Goal: Task Accomplishment & Management: Manage account settings

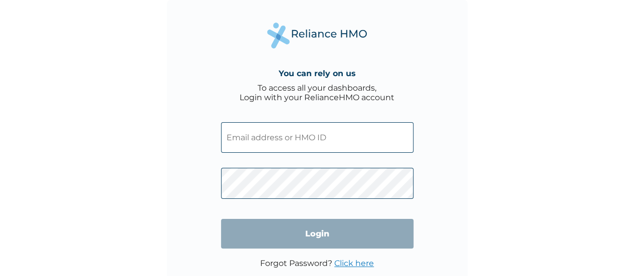
type input "[EMAIL_ADDRESS][DOMAIN_NAME]"
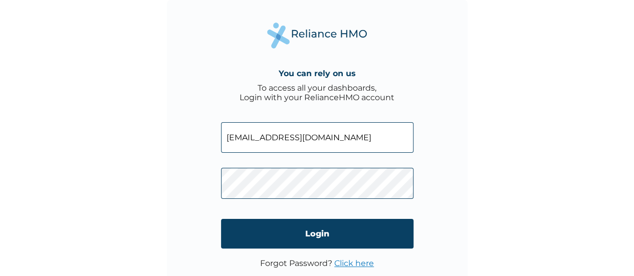
click at [366, 262] on link "Click here" at bounding box center [354, 264] width 40 height 10
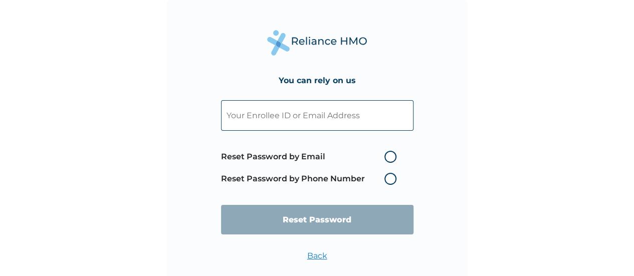
click at [372, 128] on input "text" at bounding box center [317, 115] width 193 height 31
paste input "s [EMAIL_ADDRESS][DOMAIN_NAME]"
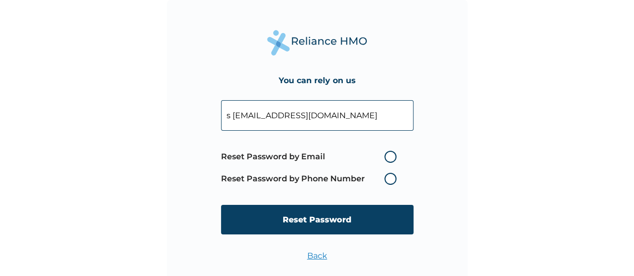
click at [230, 114] on input "s [EMAIL_ADDRESS][DOMAIN_NAME]" at bounding box center [317, 115] width 193 height 31
type input "[EMAIL_ADDRESS][DOMAIN_NAME]"
click at [392, 160] on label "Reset Password by Email" at bounding box center [311, 157] width 180 height 12
click at [387, 160] on input "Reset Password by Email" at bounding box center [379, 157] width 16 height 16
radio input "true"
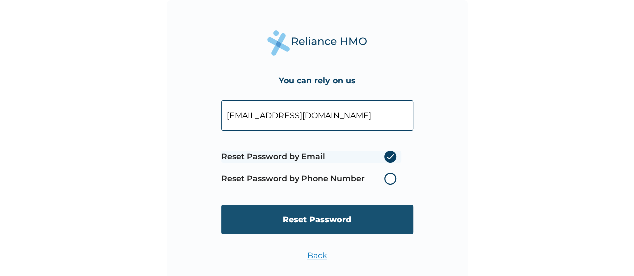
click at [349, 217] on input "Reset Password" at bounding box center [317, 220] width 193 height 30
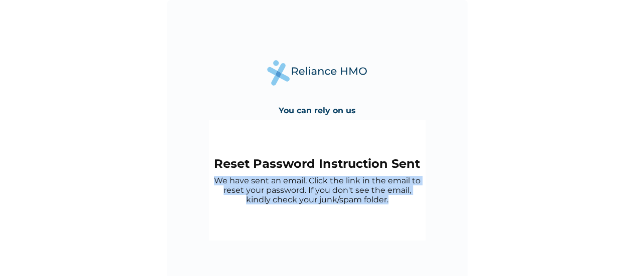
drag, startPoint x: 214, startPoint y: 183, endPoint x: 412, endPoint y: 202, distance: 199.5
click at [412, 202] on p "We have sent an email. Click the link in the email to reset your password. If y…" at bounding box center [317, 190] width 207 height 29
copy p "We have sent an email. Click the link in the email to reset your password. If y…"
